Goal: Check status: Check status

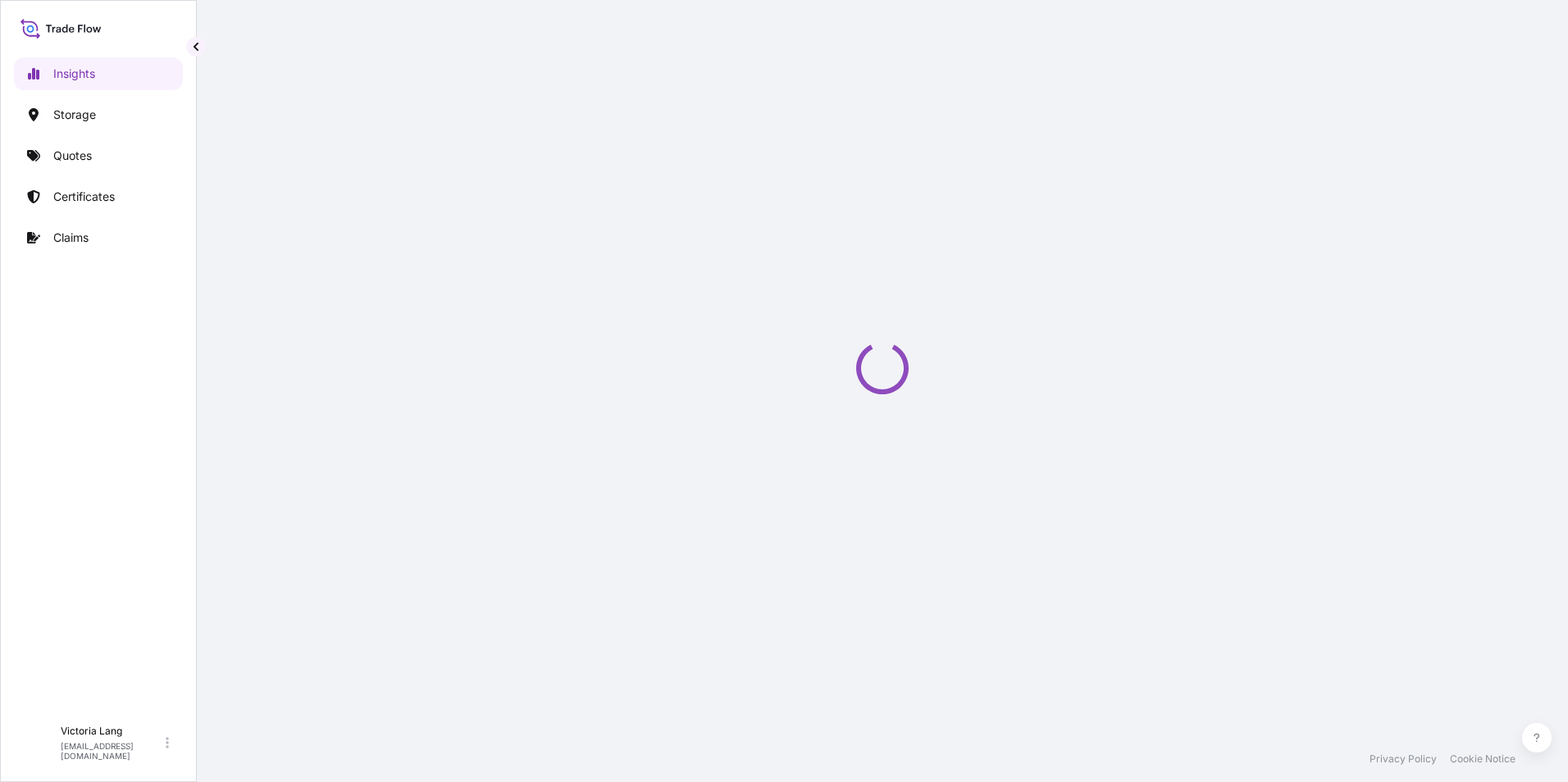
select select "2025"
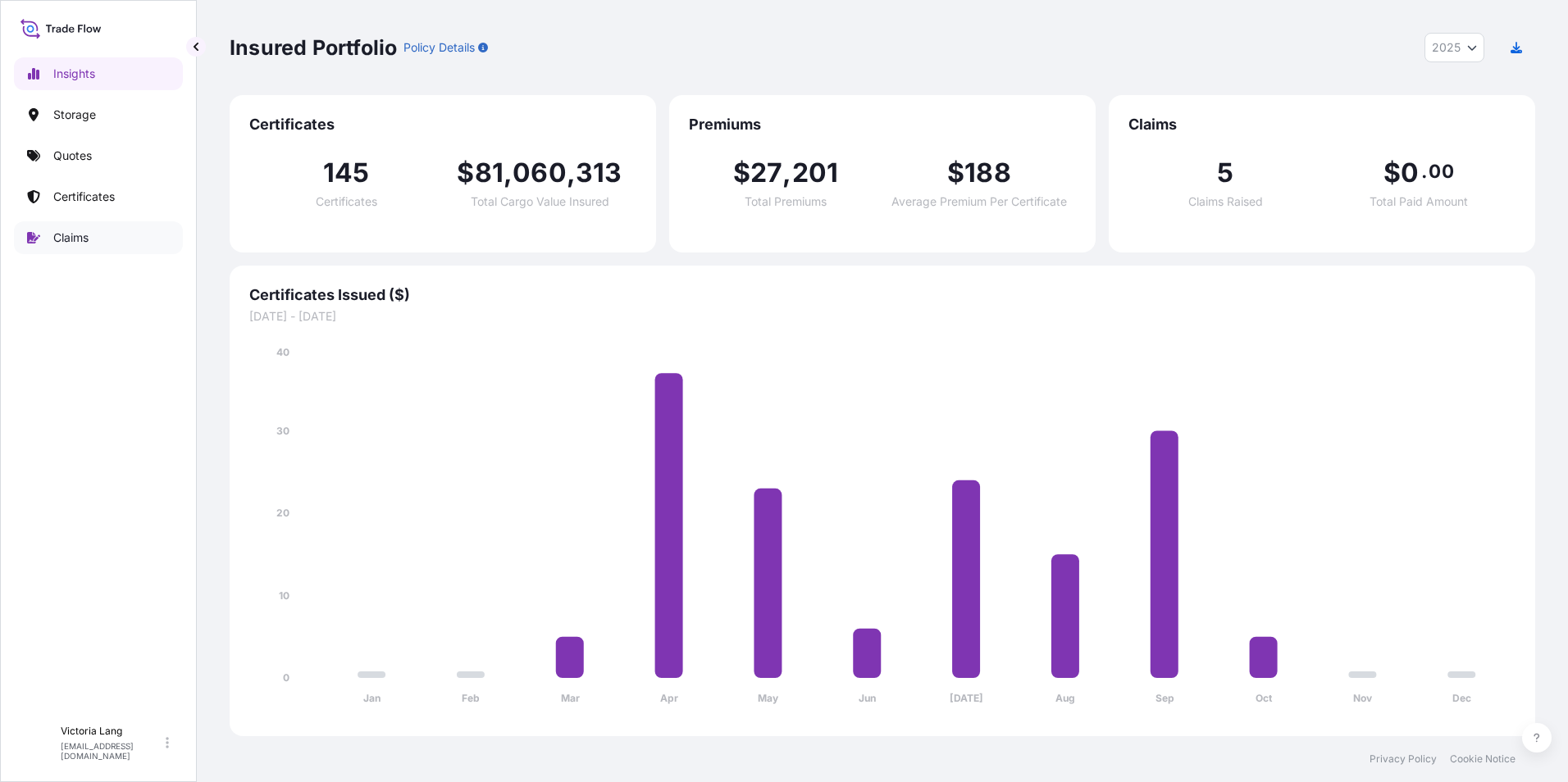
click at [86, 236] on p "Claims" at bounding box center [71, 237] width 35 height 16
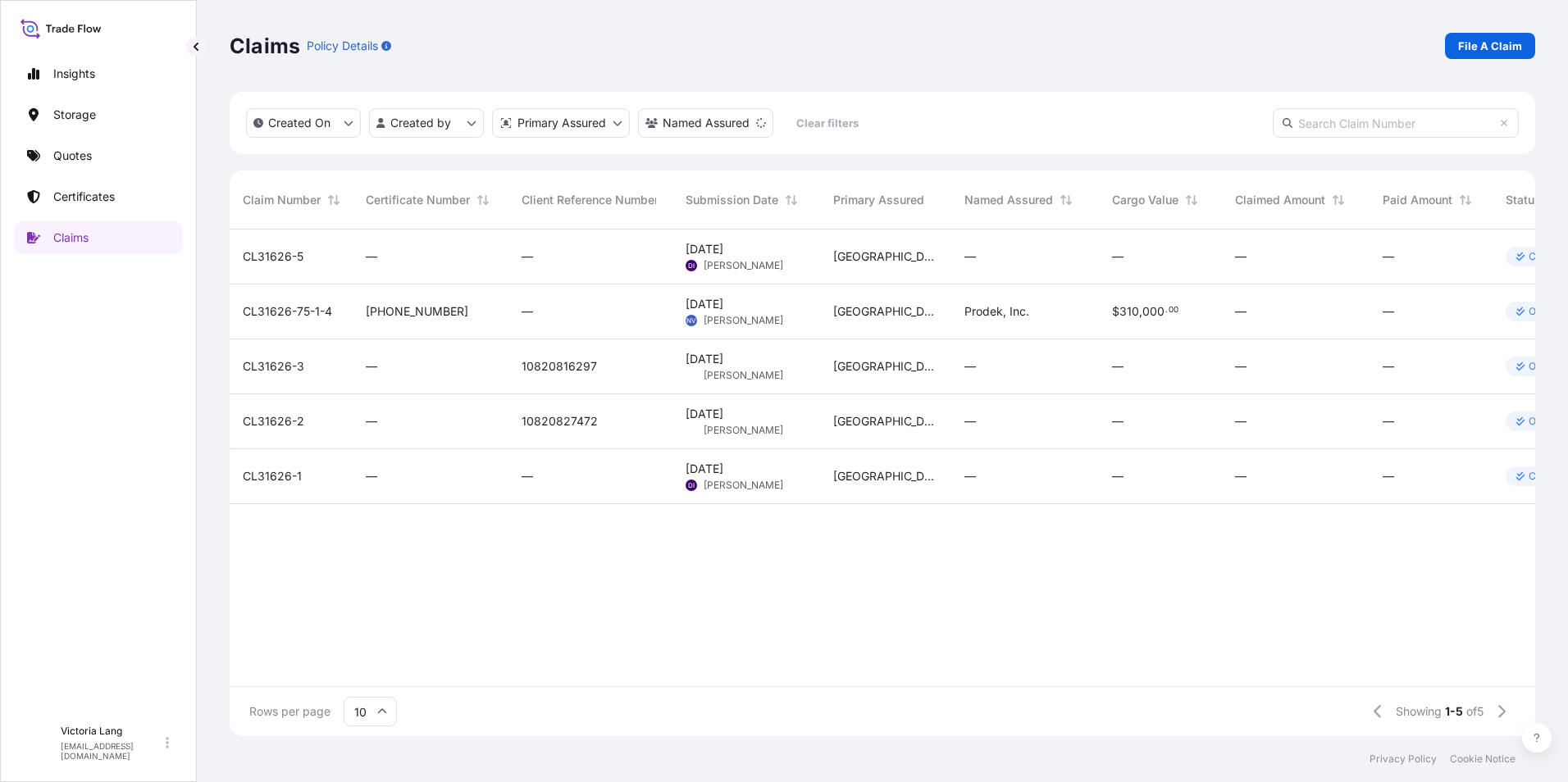
scroll to position [0, 121]
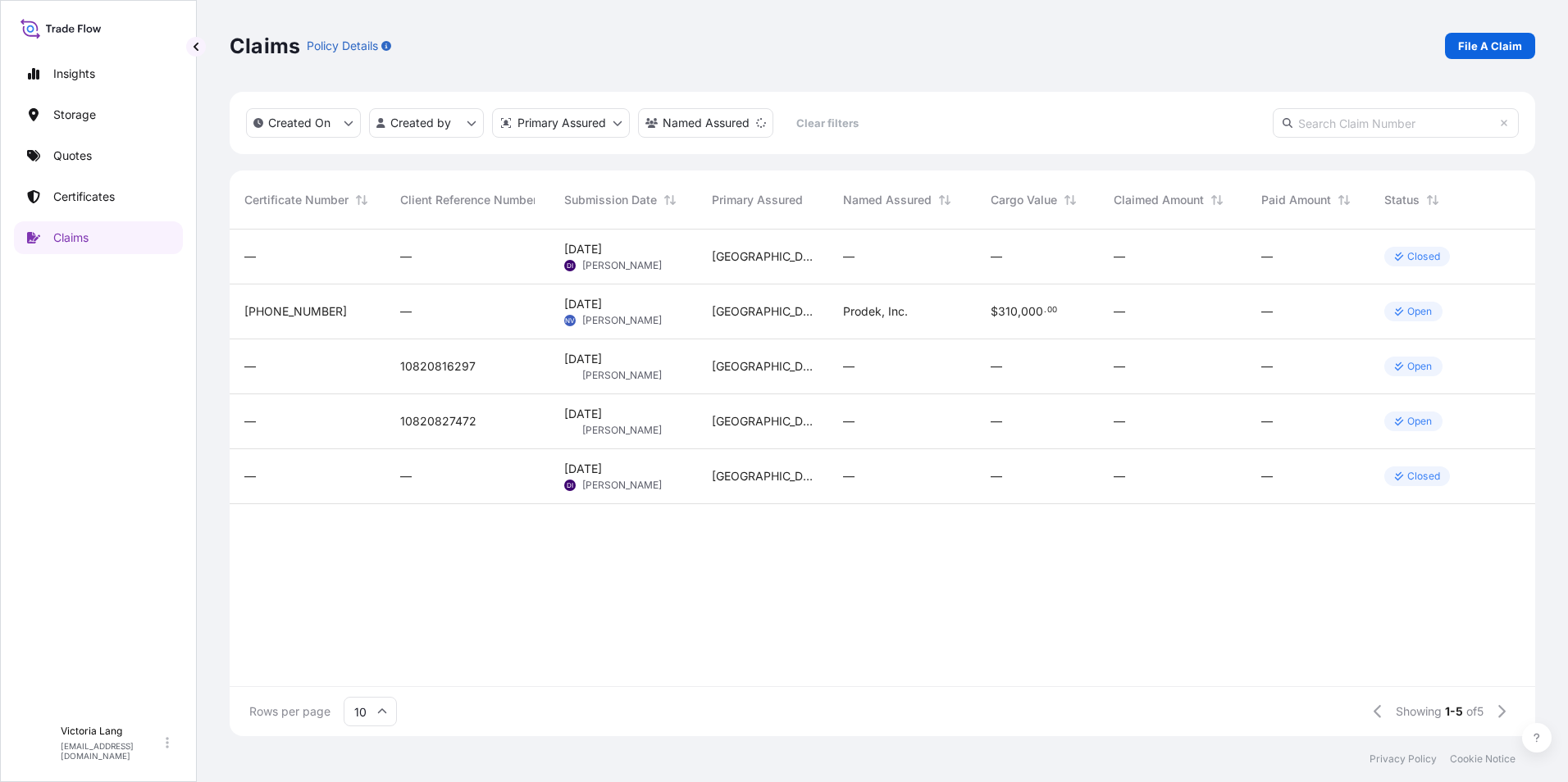
drag, startPoint x: 979, startPoint y: 668, endPoint x: 902, endPoint y: 676, distance: 77.4
click at [963, 670] on div "CL31626-5 — — Sep 23, 2025 DI David Ide Houston — — — — Closed CL31626-75-1-4 3…" at bounding box center [821, 457] width 1427 height 456
click at [1412, 416] on p "Open" at bounding box center [1420, 421] width 25 height 13
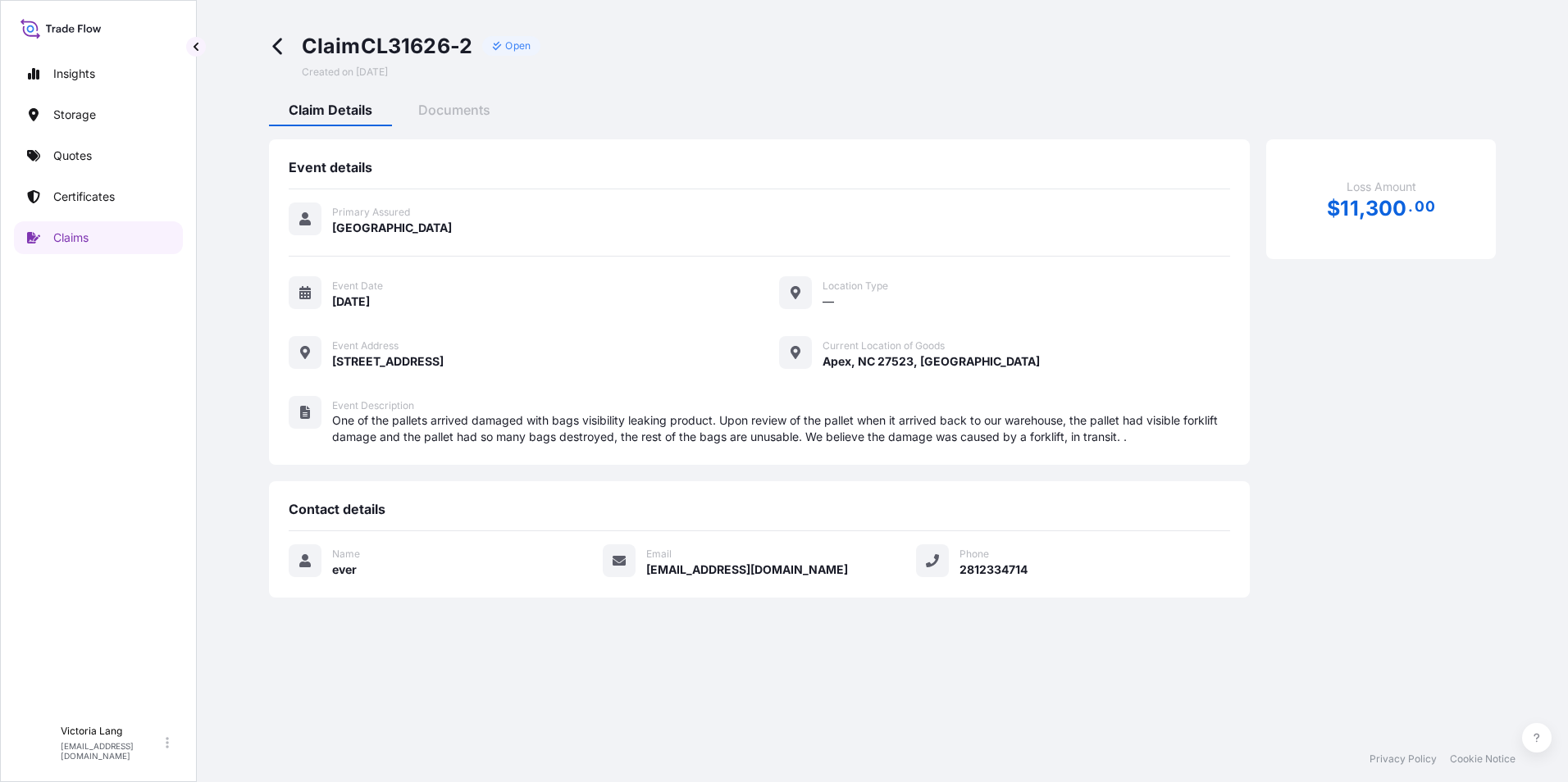
click at [278, 50] on icon at bounding box center [276, 46] width 9 height 16
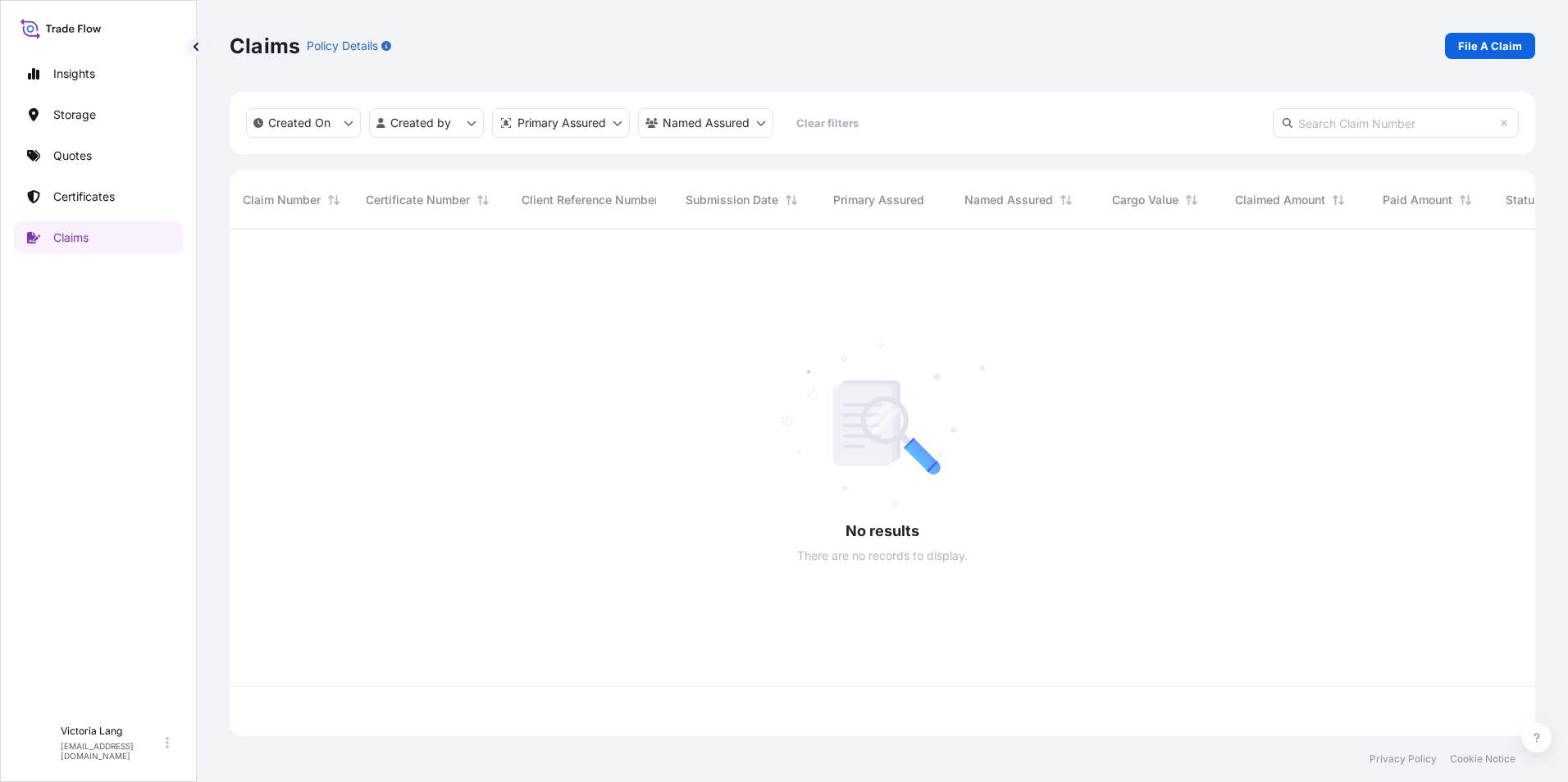
scroll to position [504, 1293]
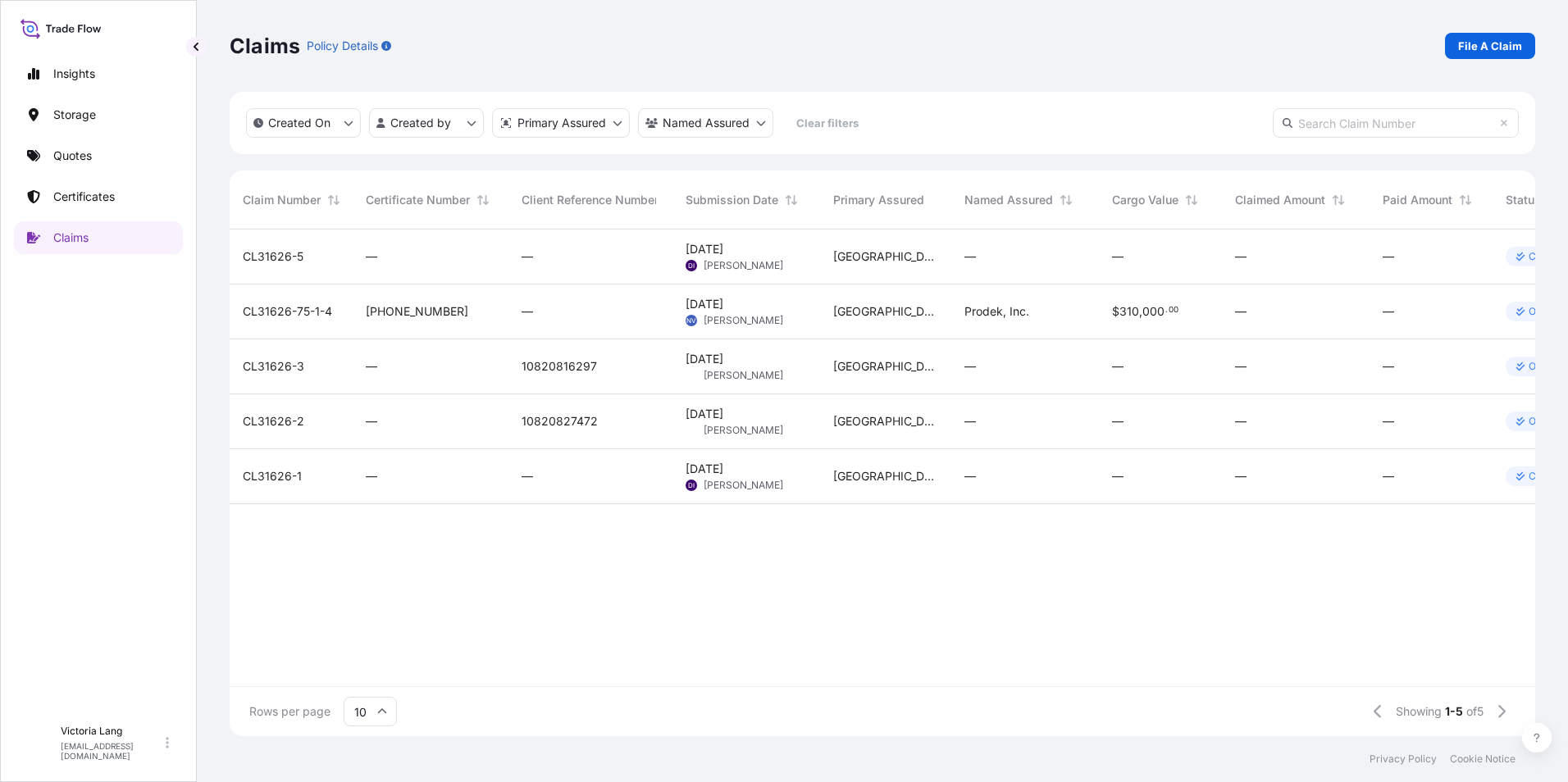
click at [1524, 366] on icon at bounding box center [1521, 366] width 9 height 9
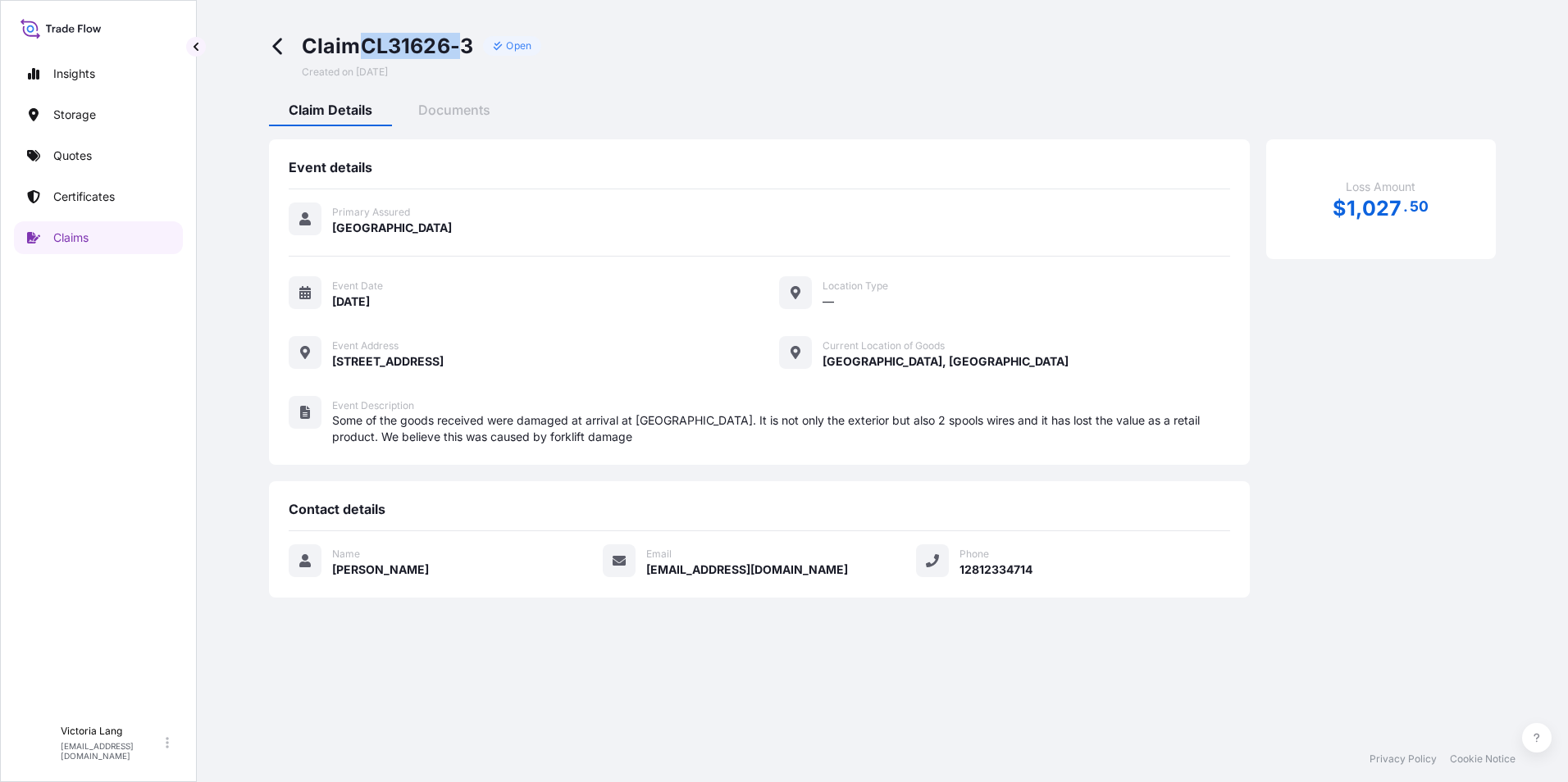
drag, startPoint x: 369, startPoint y: 45, endPoint x: 455, endPoint y: 33, distance: 86.8
click at [455, 33] on span "Claim CL31626-3" at bounding box center [387, 45] width 172 height 26
drag, startPoint x: 455, startPoint y: 33, endPoint x: 309, endPoint y: 50, distance: 147.0
click at [309, 50] on span "Claim CL31626-3" at bounding box center [387, 45] width 172 height 26
drag, startPoint x: 300, startPoint y: 47, endPoint x: 477, endPoint y: 37, distance: 177.3
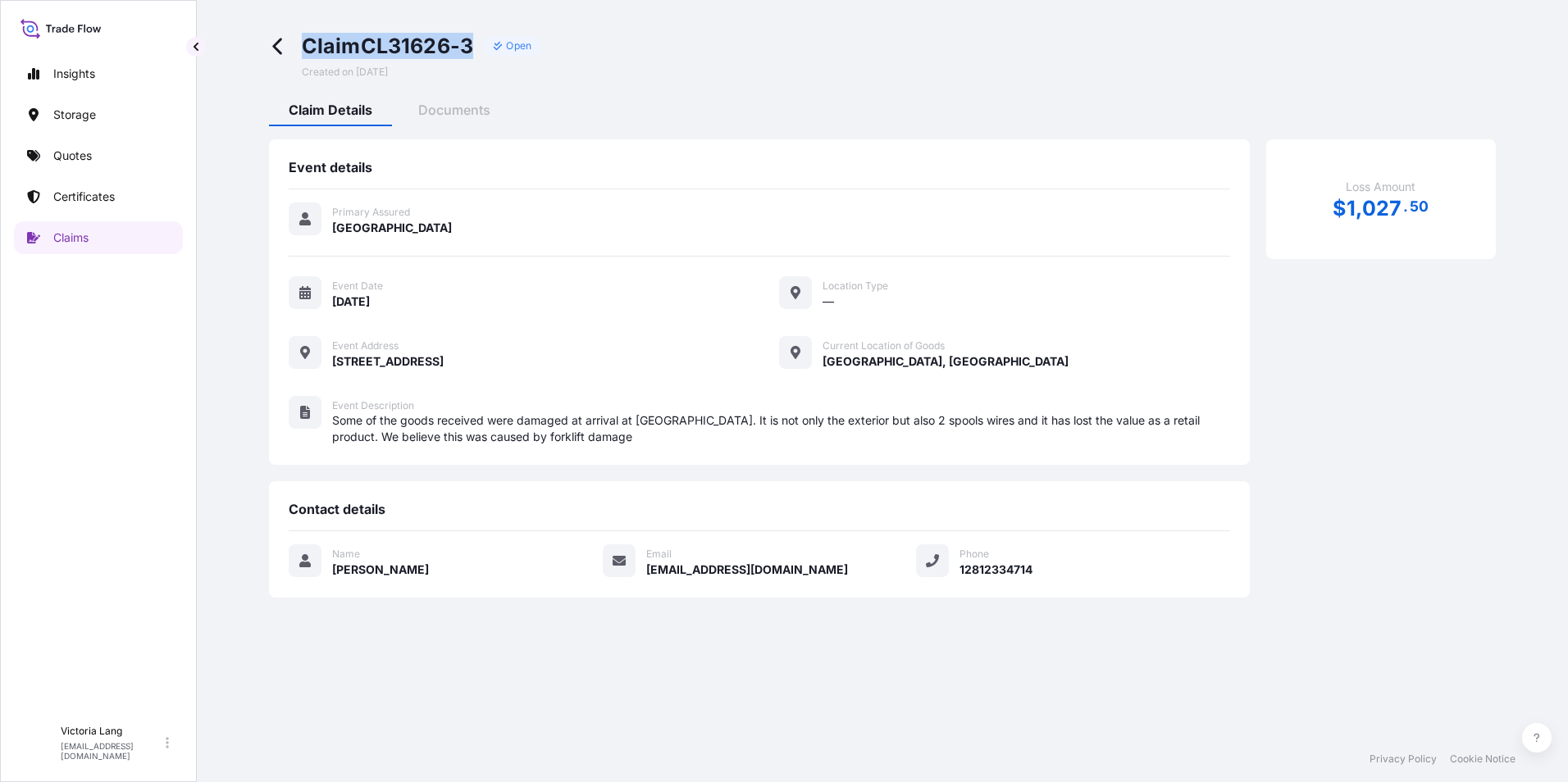
click at [477, 37] on div "Claim CL31626-3 Open Created on 08/16/2025" at bounding box center [405, 55] width 272 height 45
drag, startPoint x: 477, startPoint y: 37, endPoint x: 458, endPoint y: 44, distance: 20.2
copy span "Claim CL31626-3"
